Goal: Task Accomplishment & Management: Manage account settings

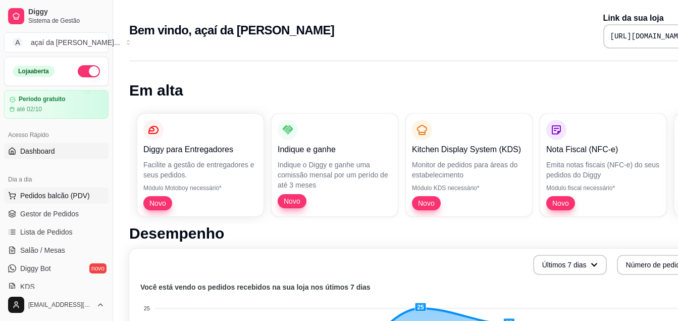
click at [15, 191] on button "Pedidos balcão (PDV)" at bounding box center [56, 195] width 105 height 16
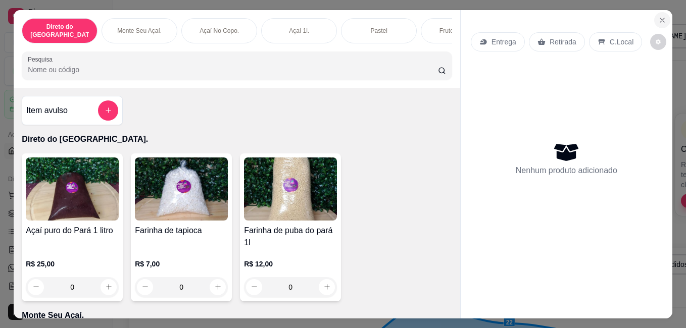
click at [660, 18] on icon "Close" at bounding box center [662, 20] width 4 height 4
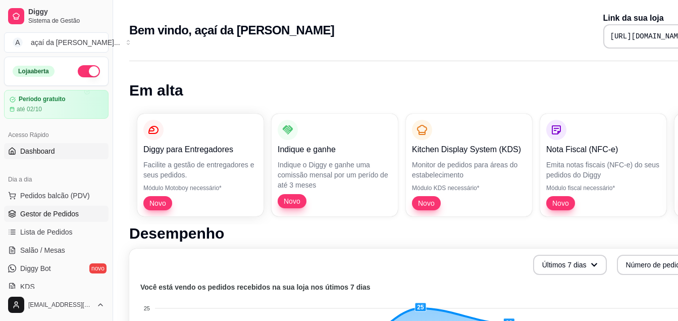
click at [59, 214] on span "Gestor de Pedidos" at bounding box center [49, 214] width 59 height 10
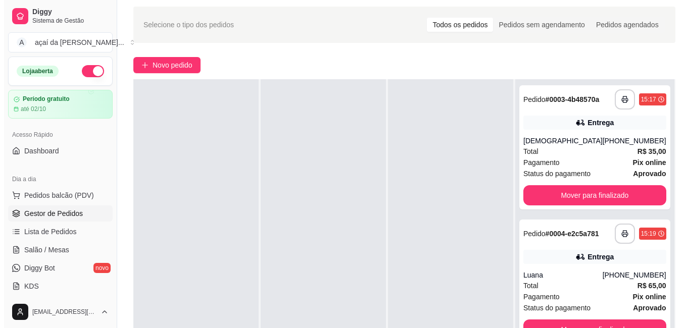
scroll to position [50, 0]
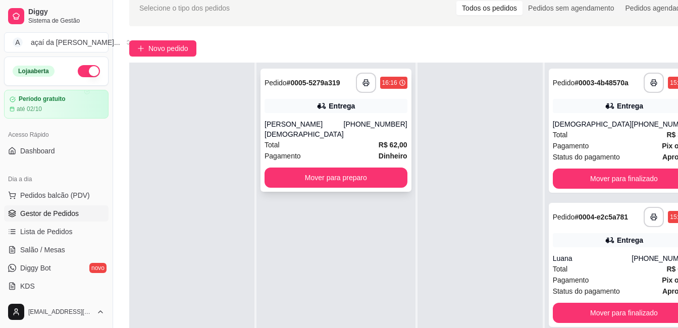
click at [325, 117] on div "**********" at bounding box center [336, 130] width 151 height 123
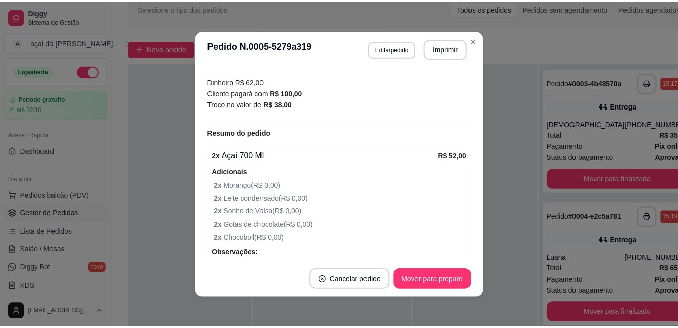
scroll to position [336, 0]
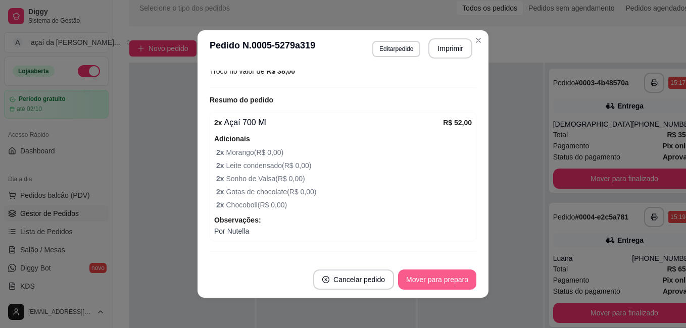
click at [413, 276] on button "Mover para preparo" at bounding box center [437, 280] width 78 height 20
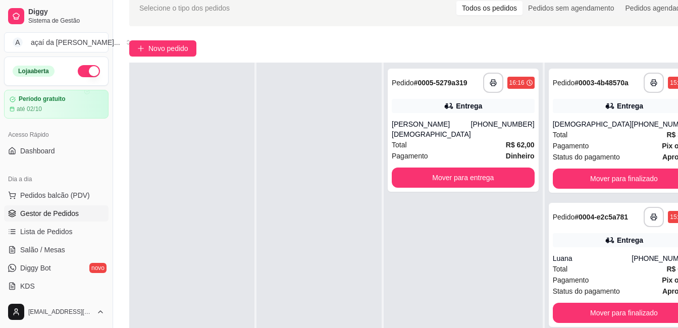
scroll to position [0, 0]
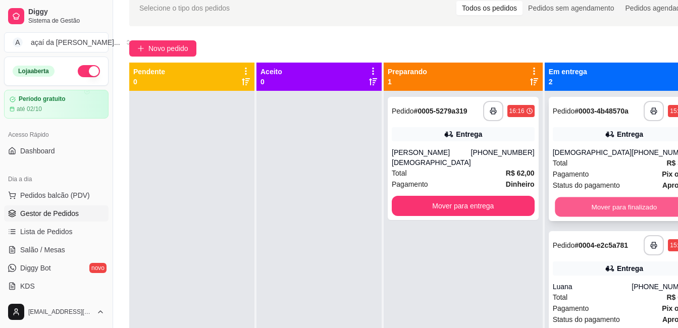
click at [608, 204] on button "Mover para finalizado" at bounding box center [624, 207] width 138 height 20
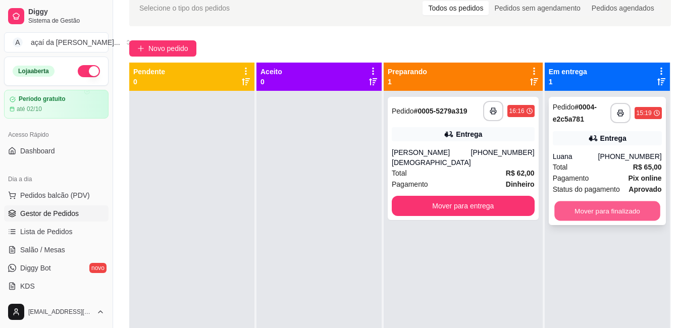
click at [612, 207] on button "Mover para finalizado" at bounding box center [607, 211] width 106 height 20
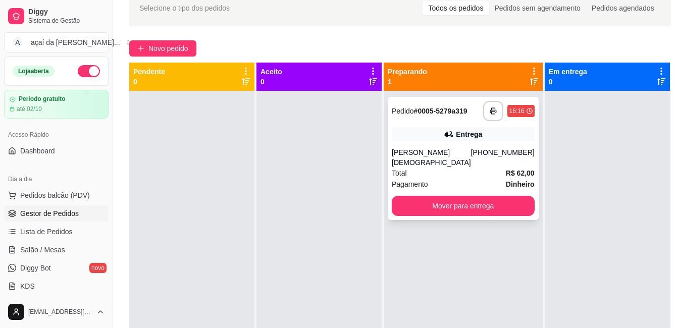
click at [452, 149] on div "**********" at bounding box center [463, 158] width 151 height 123
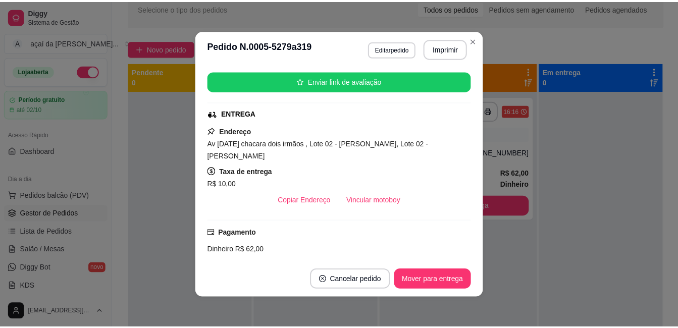
scroll to position [185, 0]
